Goal: Obtain resource: Download file/media

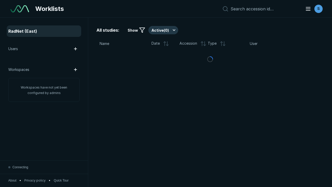
scroll to position [1418, 2163]
